Goal: Check status: Check status

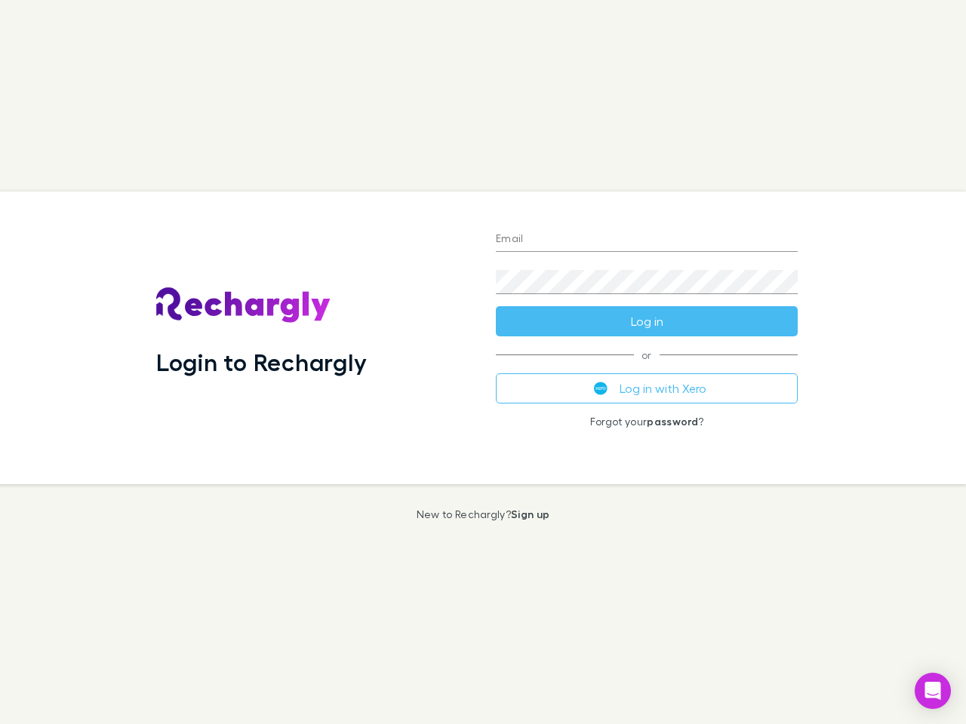
click at [483, 362] on div "Login to Rechargly" at bounding box center [314, 338] width 340 height 293
click at [647, 240] on input "Email" at bounding box center [647, 240] width 302 height 24
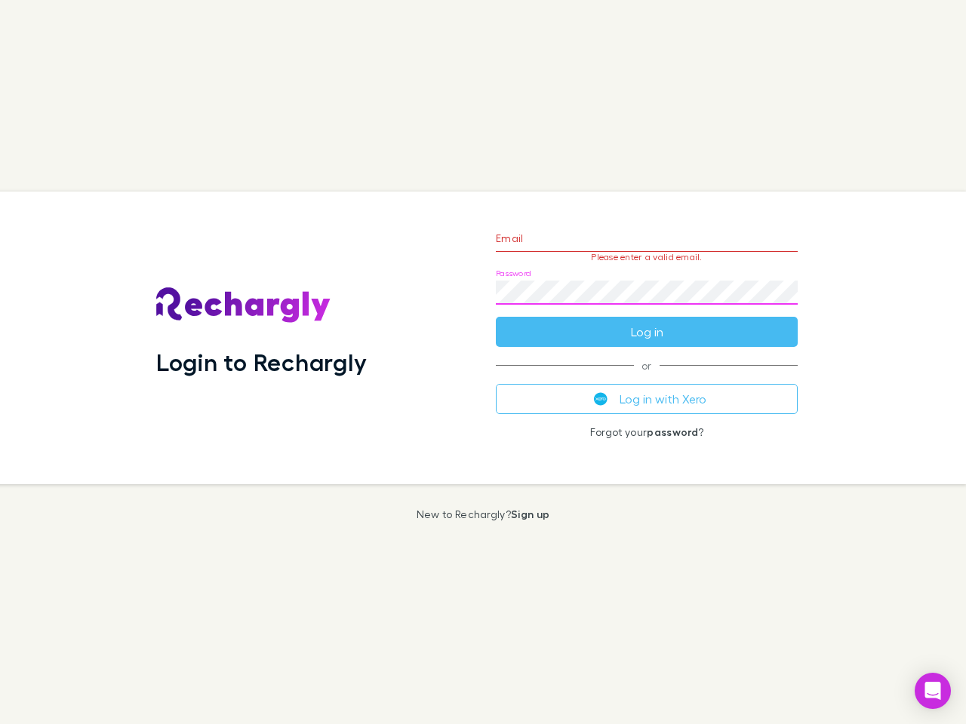
click at [647, 321] on form "Email Please enter a valid email. Password Log in" at bounding box center [647, 281] width 302 height 131
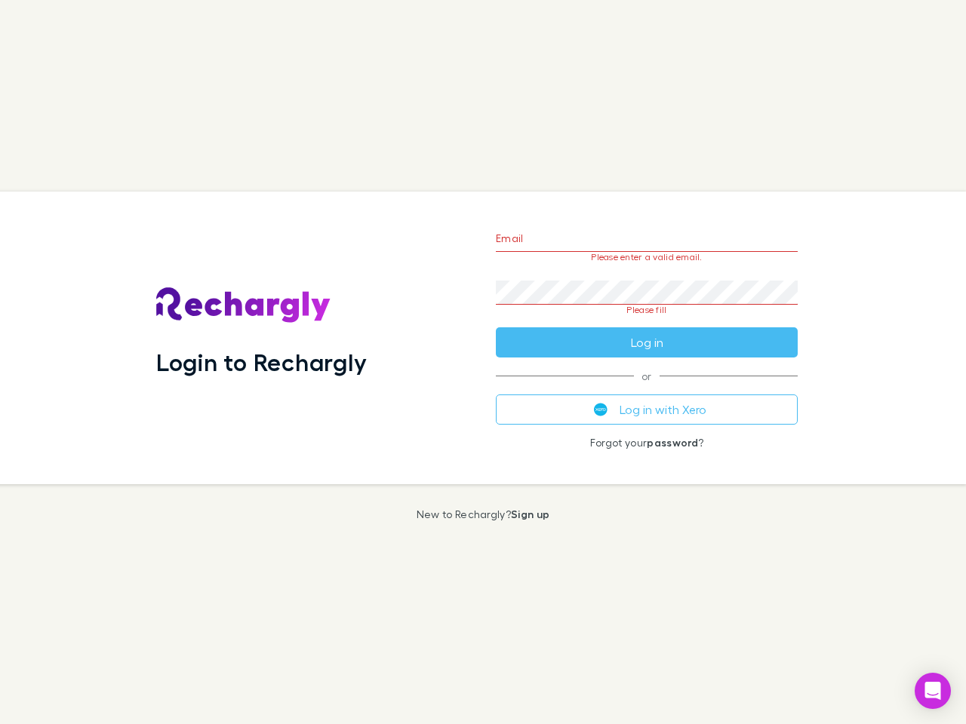
click at [647, 389] on div "Email Please enter a valid email. Password Please fill Log in or Log in with Xe…" at bounding box center [647, 338] width 326 height 293
click at [933, 691] on icon "Open Intercom Messenger" at bounding box center [933, 691] width 16 height 18
